Goal: Transaction & Acquisition: Subscribe to service/newsletter

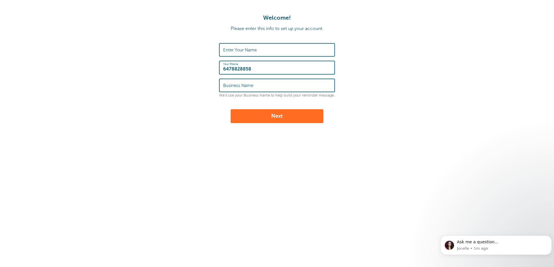
click at [285, 113] on button "Next" at bounding box center [276, 116] width 93 height 14
type input "Mike"
click at [268, 111] on button "Next" at bounding box center [276, 116] width 93 height 14
type input "x"
click at [283, 114] on button "Next" at bounding box center [276, 116] width 93 height 14
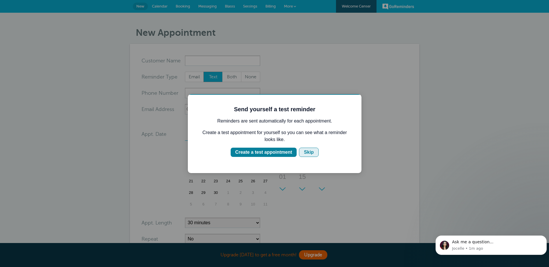
click at [315, 156] on button "Skip" at bounding box center [309, 152] width 20 height 9
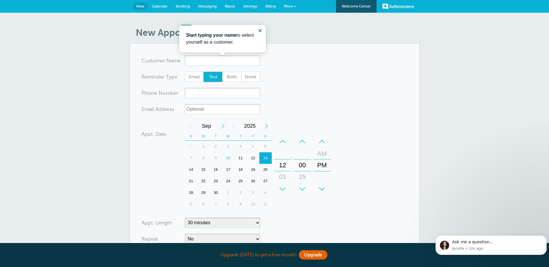
click at [219, 76] on span "Text" at bounding box center [213, 77] width 19 height 10
click at [204, 72] on input "Text" at bounding box center [203, 72] width 0 height 0
click at [236, 77] on span "Both" at bounding box center [232, 77] width 19 height 10
click at [222, 72] on input "Both" at bounding box center [222, 72] width 0 height 0
radio input "true"
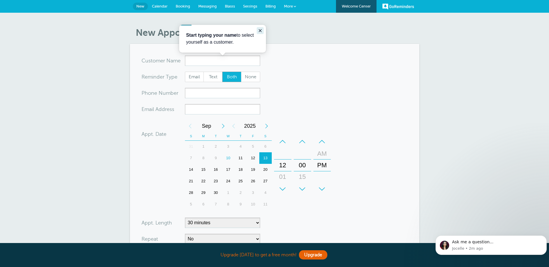
click at [259, 31] on icon "Close guide" at bounding box center [260, 30] width 5 height 5
drag, startPoint x: 265, startPoint y: 7, endPoint x: 303, endPoint y: 26, distance: 41.8
click at [265, 7] on span "Billing" at bounding box center [270, 6] width 10 height 4
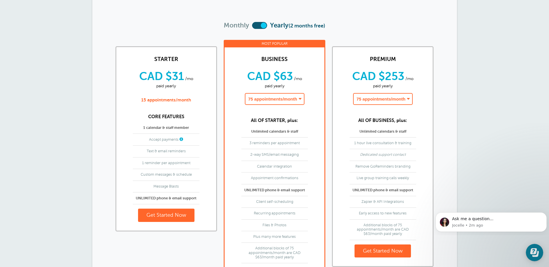
scroll to position [58, 0]
click at [408, 97] on select "75 appointments/month - CAD $253/month paid yearly 150 appointments/month - CAD…" at bounding box center [383, 99] width 60 height 12
click at [355, 93] on select "75 appointments/month - CAD $253/month paid yearly 150 appointments/month - CAD…" at bounding box center [383, 99] width 60 height 12
select select "ca_premium_21_2021-09-01_gold_yearly"
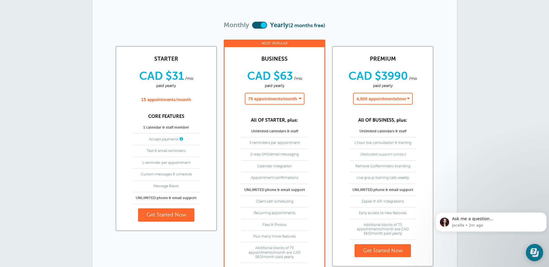
click at [304, 99] on select "75 appointments/month - CAD $63/month paid yearly 150 appointments/month - CAD …" at bounding box center [275, 99] width 60 height 12
